Goal: Task Accomplishment & Management: Complete application form

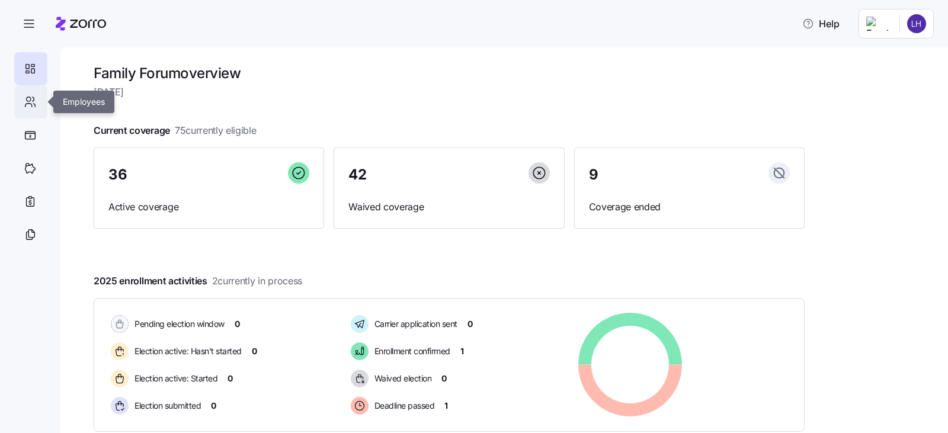
click at [29, 100] on icon at bounding box center [30, 102] width 13 height 14
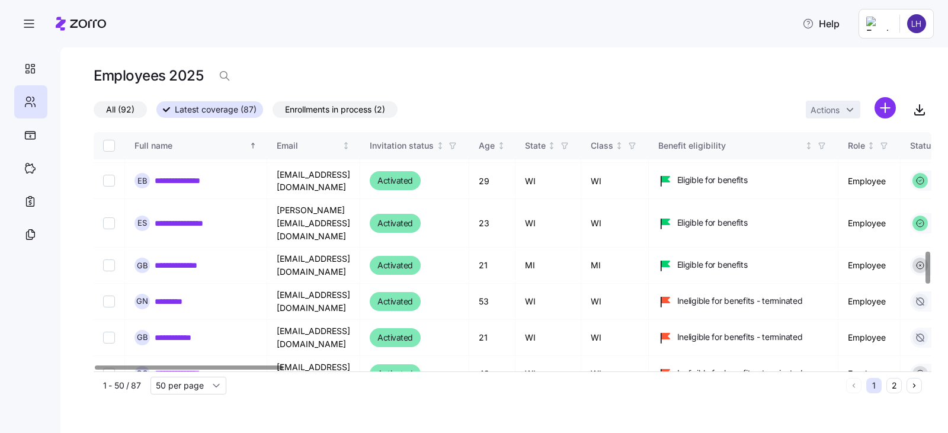
scroll to position [889, 0]
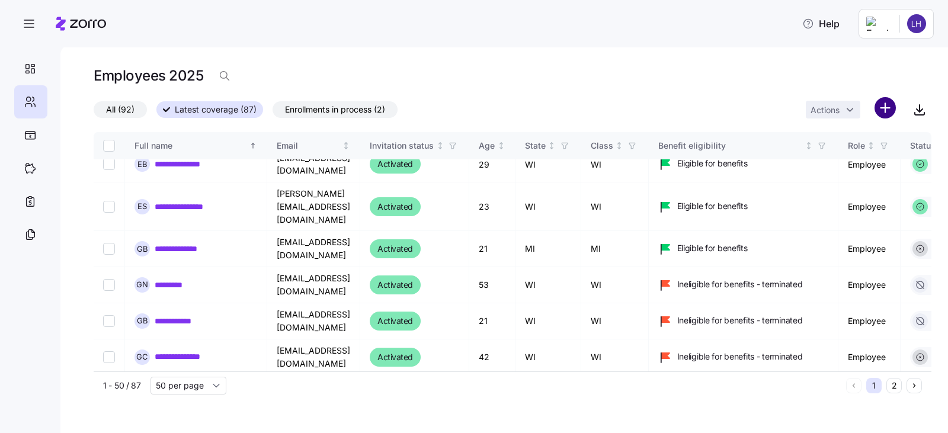
click at [883, 105] on html "**********" at bounding box center [474, 213] width 948 height 426
click at [840, 162] on span "Add a new employee" at bounding box center [846, 159] width 79 height 12
